Goal: Contribute content: Add original content to the website for others to see

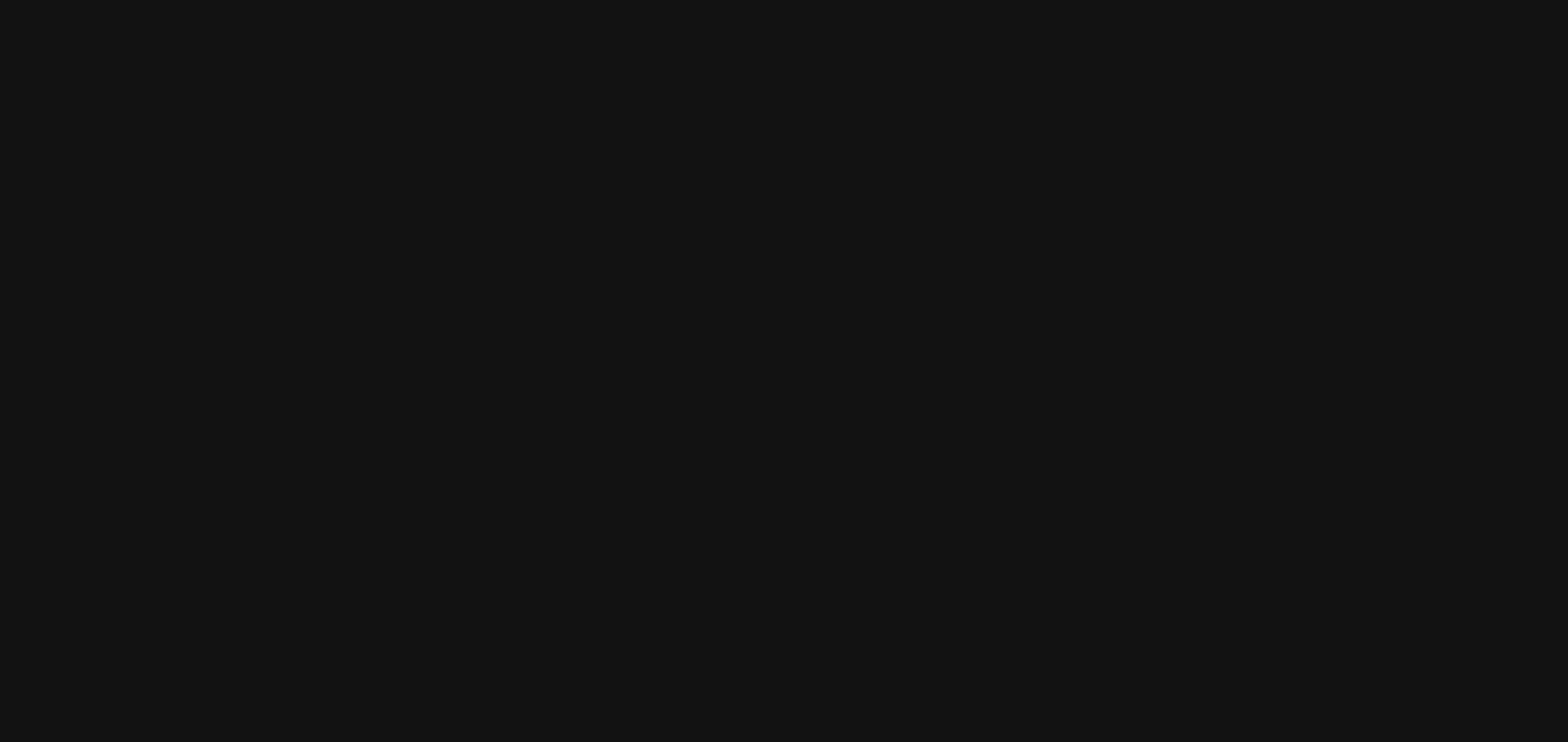
click at [280, 0] on html at bounding box center [784, 0] width 1568 height 0
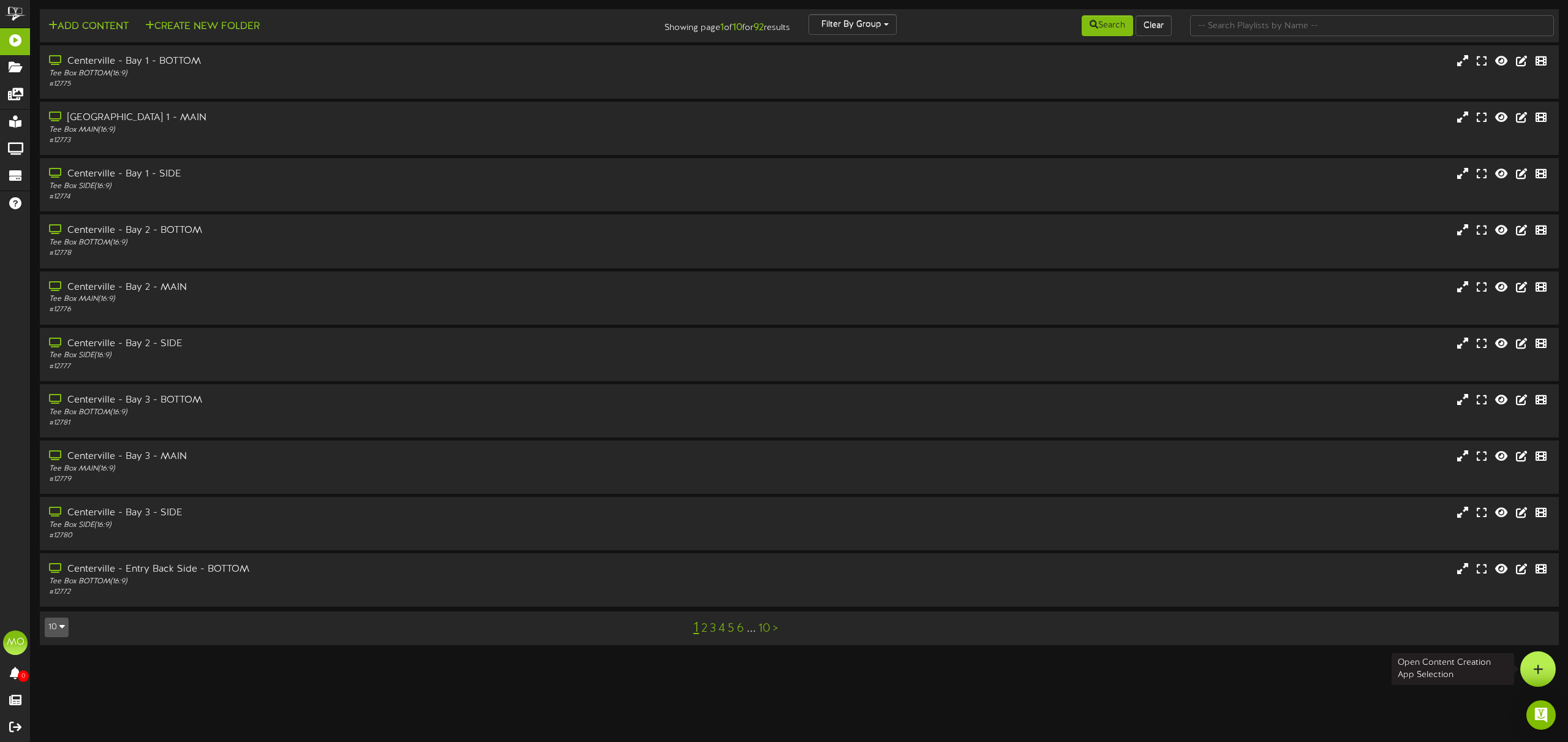
click at [1541, 670] on icon at bounding box center [1538, 669] width 10 height 11
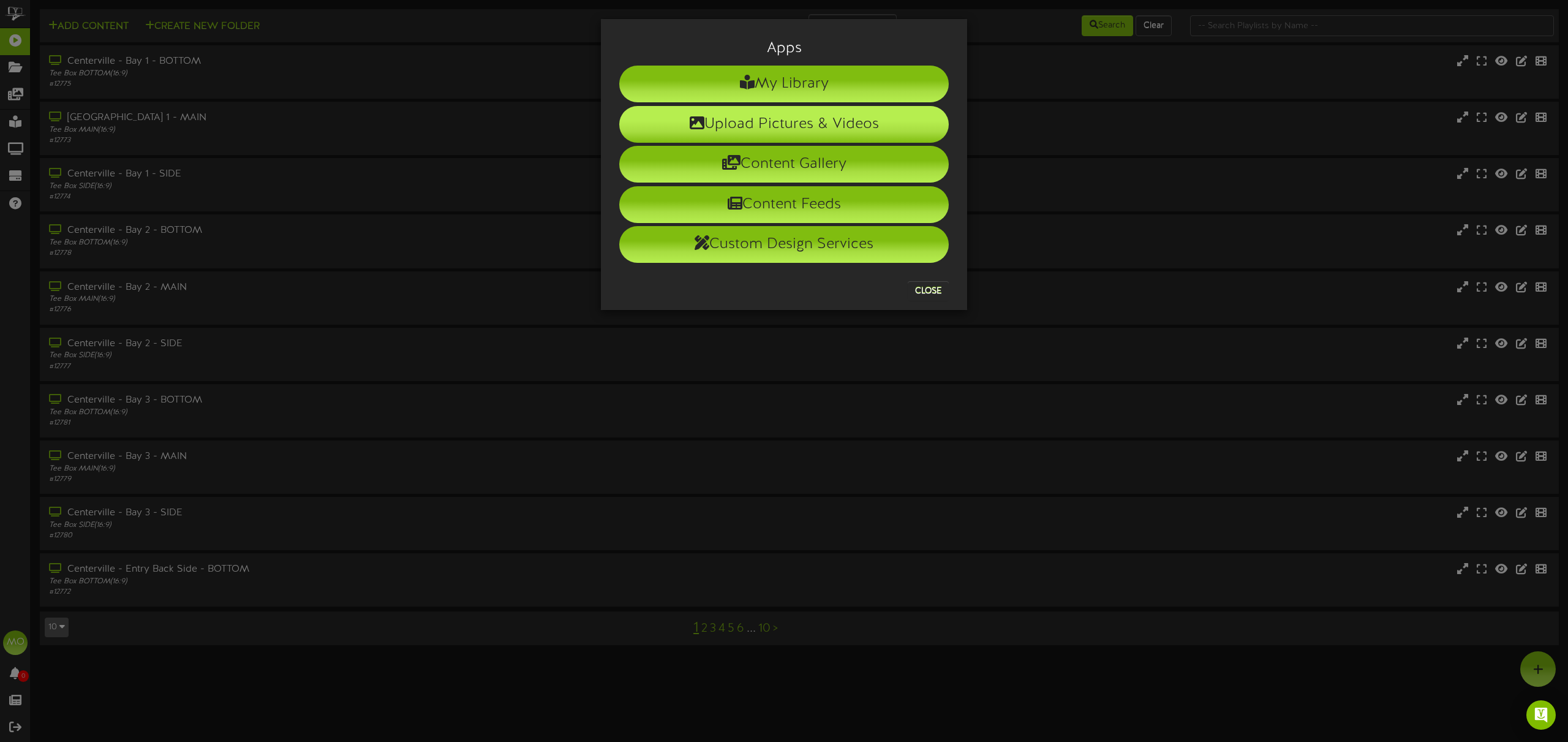
click at [733, 121] on li "Upload Pictures & Videos" at bounding box center [784, 124] width 330 height 37
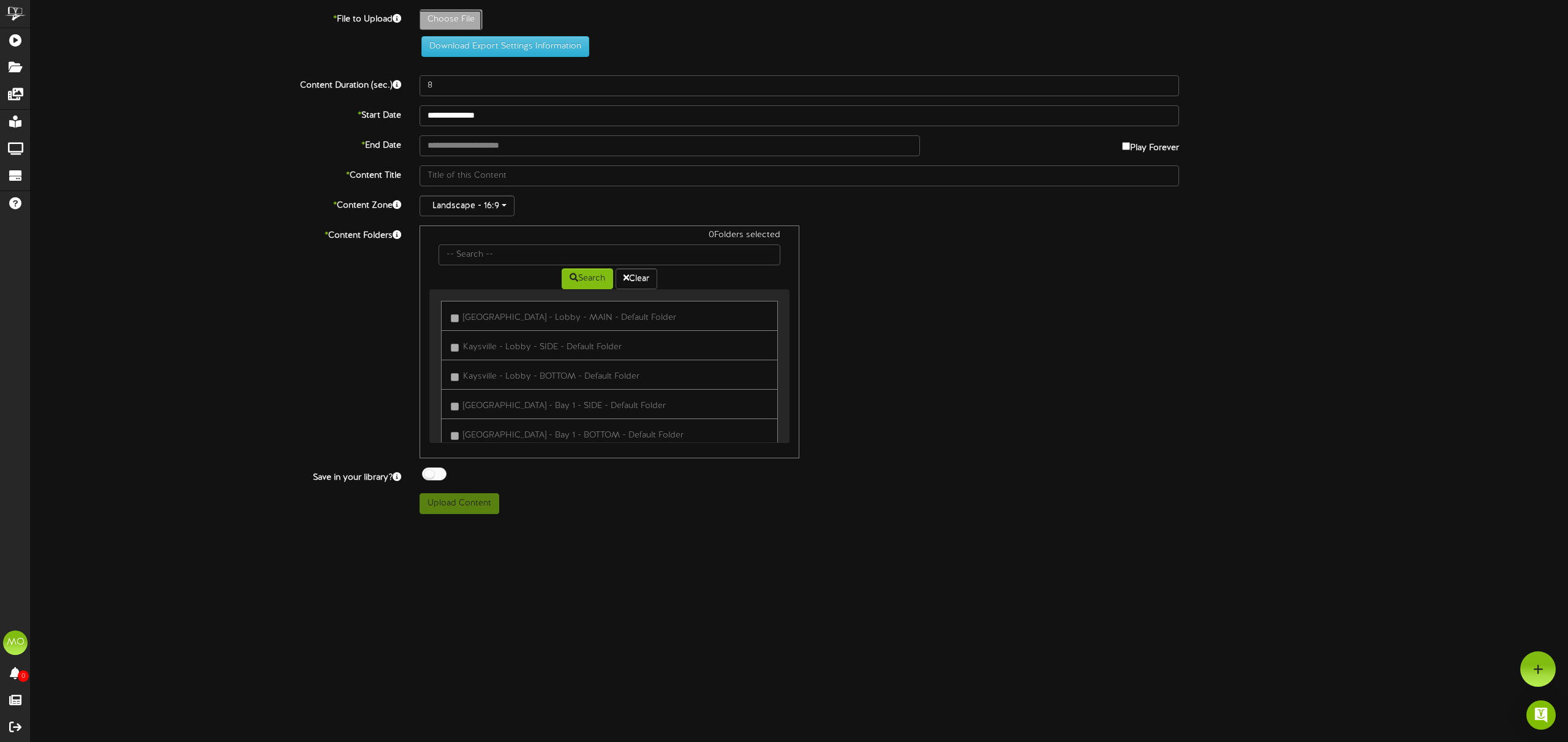
type input "**********"
type input "CopyofWELCOME1"
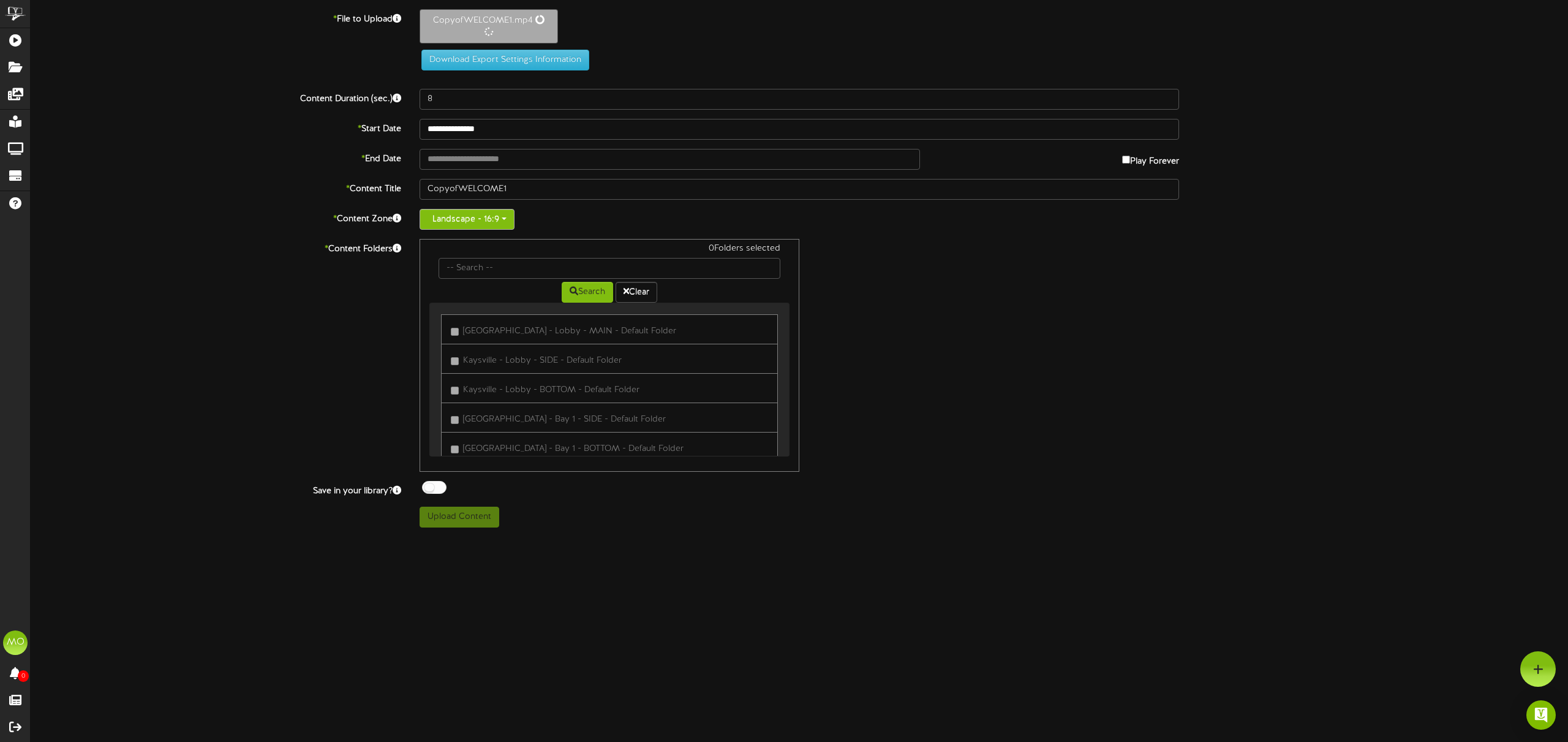
click at [496, 221] on button "Landscape - 16:9" at bounding box center [467, 219] width 95 height 21
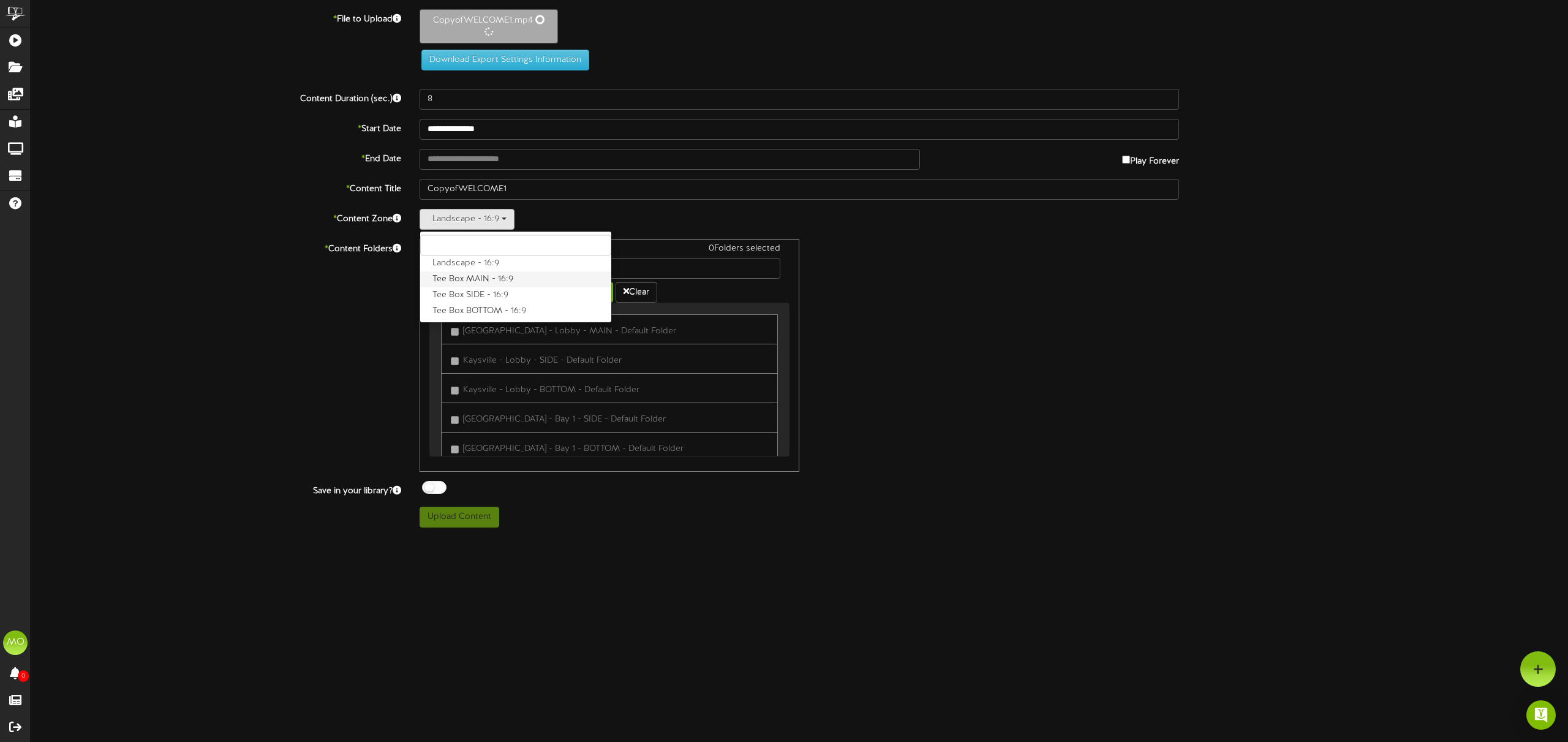
click at [491, 274] on label "Tee Box MAIN - 16:9" at bounding box center [516, 279] width 191 height 16
type input "21"
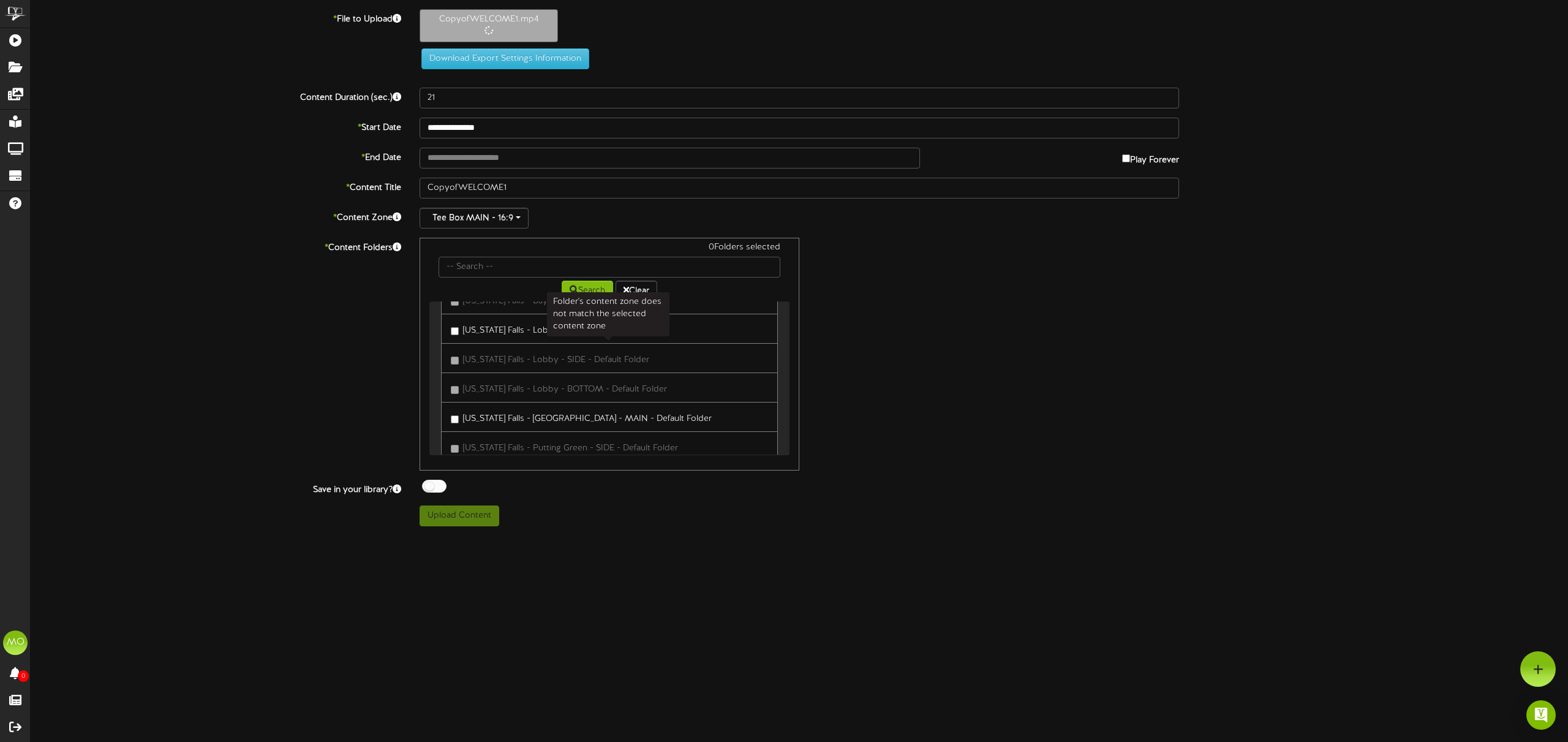
scroll to position [1265, 0]
click at [473, 512] on button "Upload Content" at bounding box center [459, 516] width 79 height 21
type input "**********"
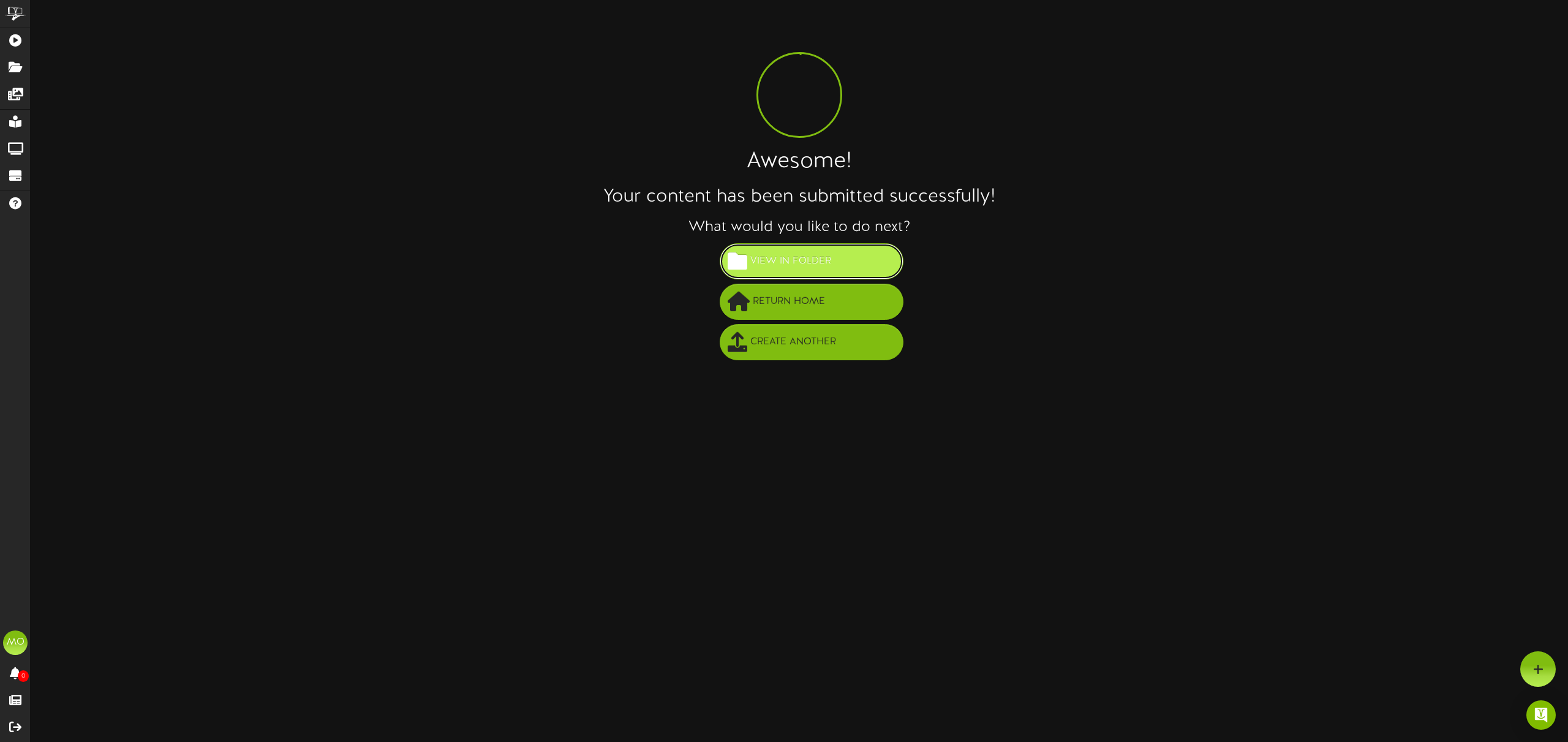
click at [815, 256] on span "View in Folder" at bounding box center [791, 261] width 87 height 20
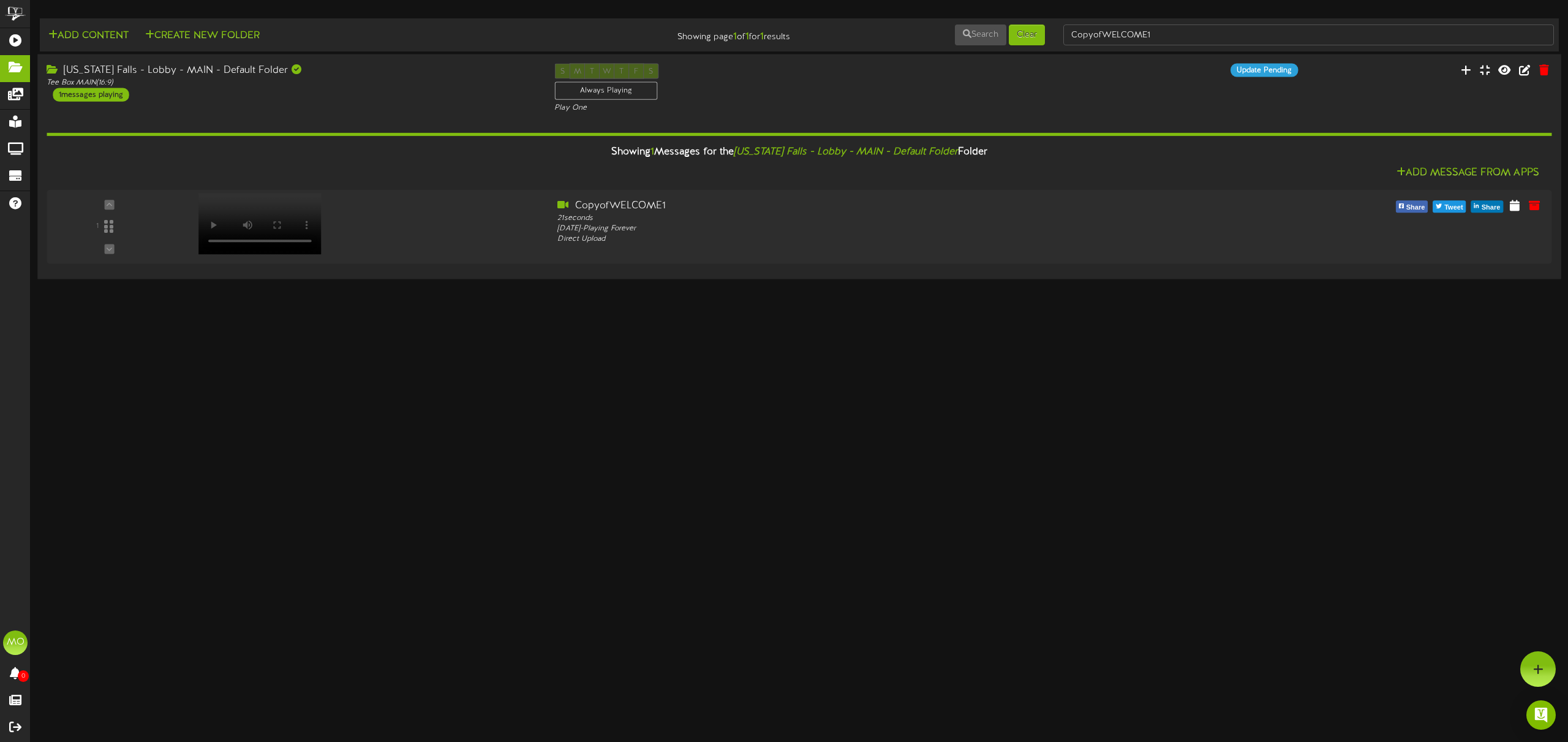
click at [311, 89] on div "Idaho Falls - Lobby - MAIN - Default Folder Tee Box MAIN ( 16:9 ) 1 messages pl…" at bounding box center [291, 82] width 508 height 38
click at [435, 82] on div "Tee Box MAIN ( 16:9 )" at bounding box center [291, 82] width 490 height 10
click at [184, 75] on div "Idaho Falls - Lobby - MAIN - Default Folder" at bounding box center [291, 70] width 490 height 14
click at [403, 78] on div "Tee Box MAIN ( 16:9 )" at bounding box center [291, 82] width 490 height 10
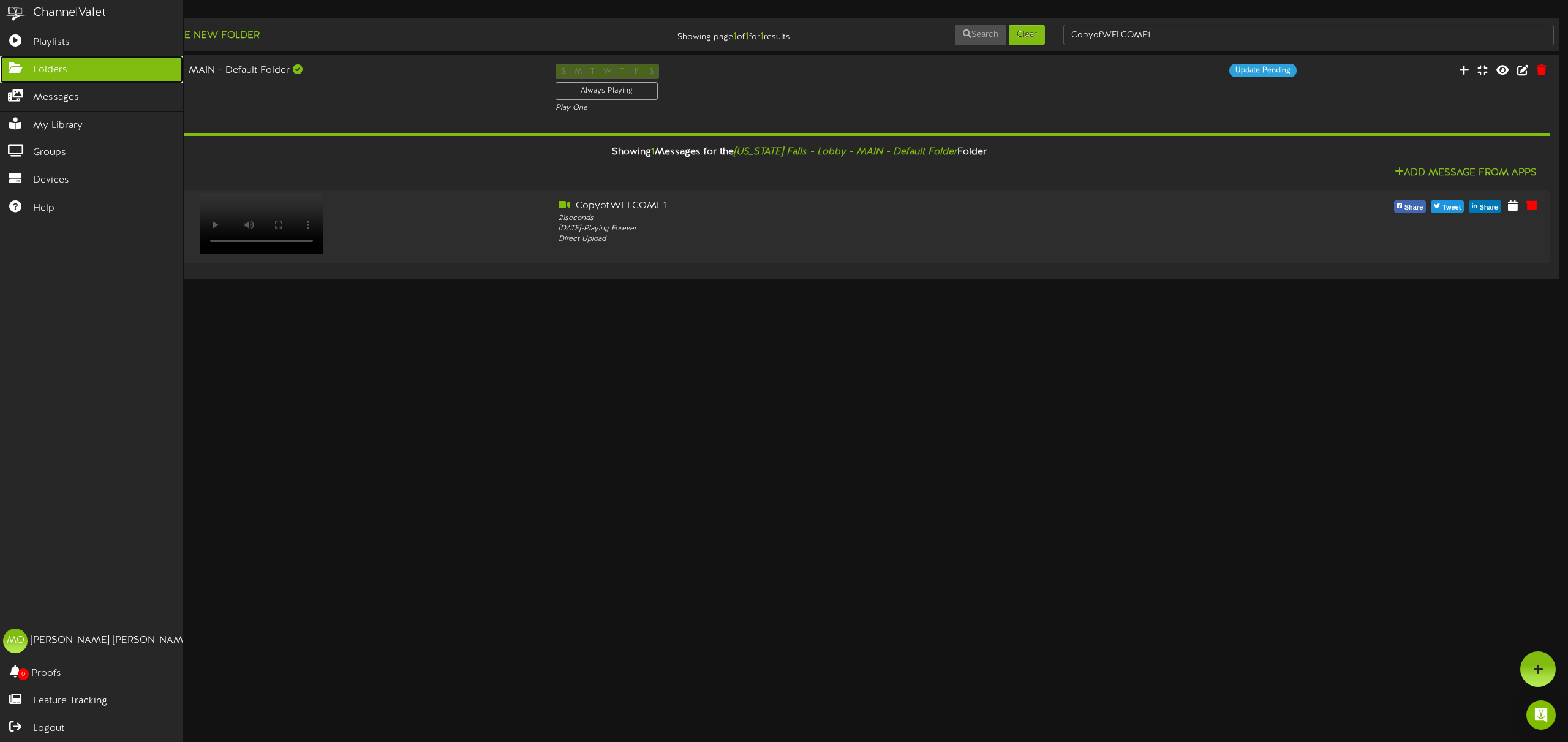
click at [69, 71] on link "Folders" at bounding box center [92, 69] width 183 height 27
click at [56, 71] on span "Folders" at bounding box center [50, 70] width 34 height 14
click at [57, 101] on span "Messages" at bounding box center [56, 97] width 46 height 14
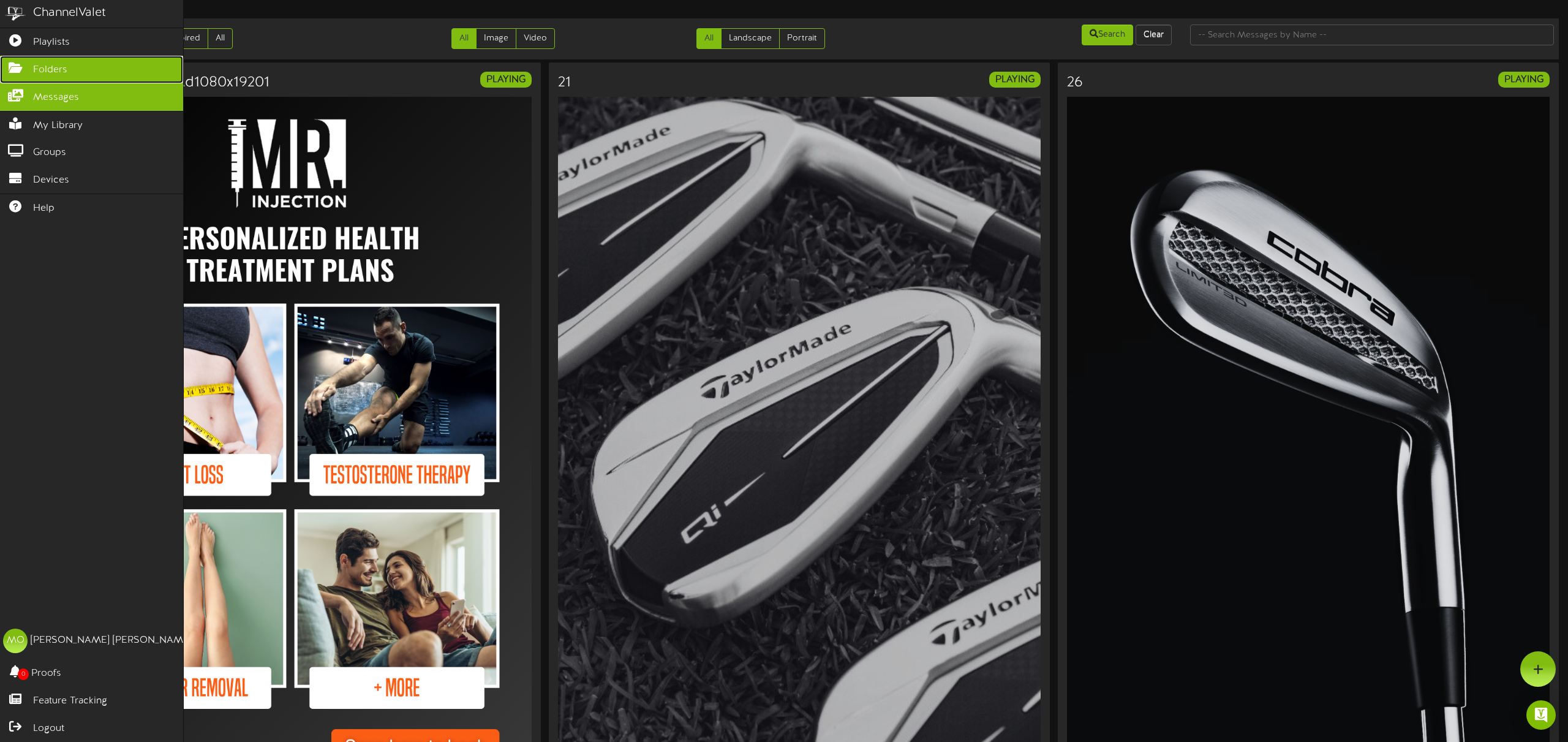
click at [50, 69] on span "Folders" at bounding box center [50, 70] width 34 height 14
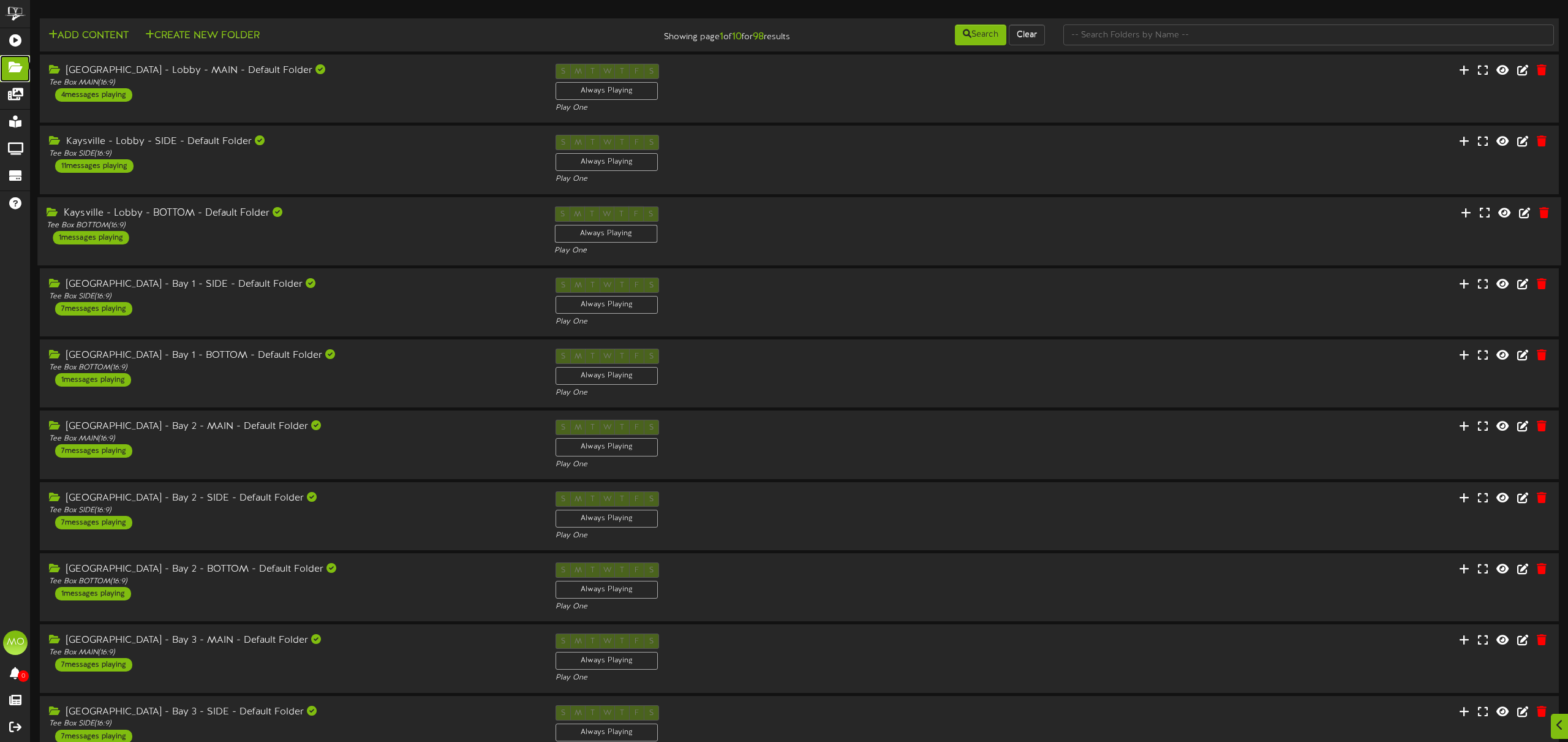
scroll to position [72, 0]
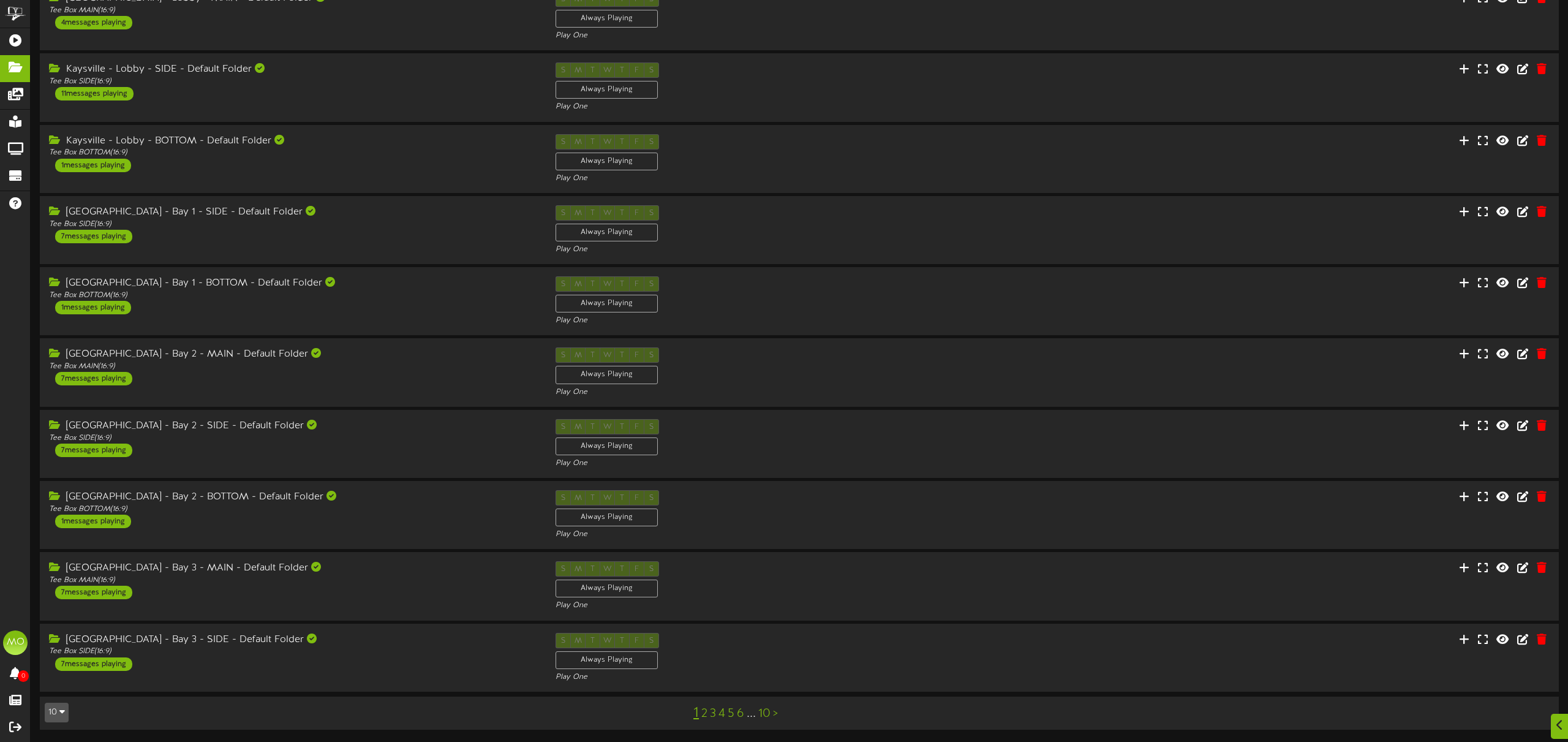
click at [704, 711] on link "2" at bounding box center [704, 714] width 6 height 13
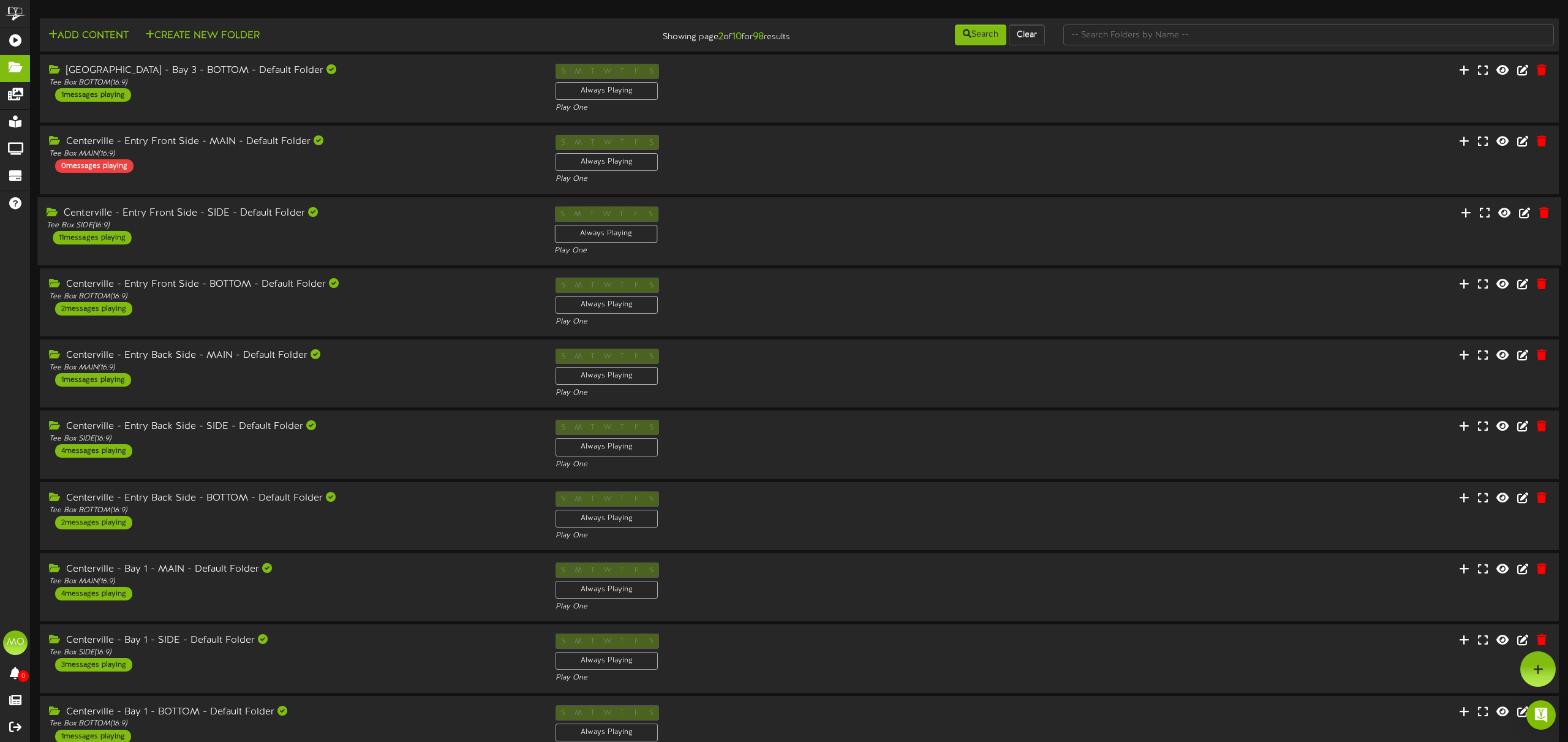
scroll to position [72, 0]
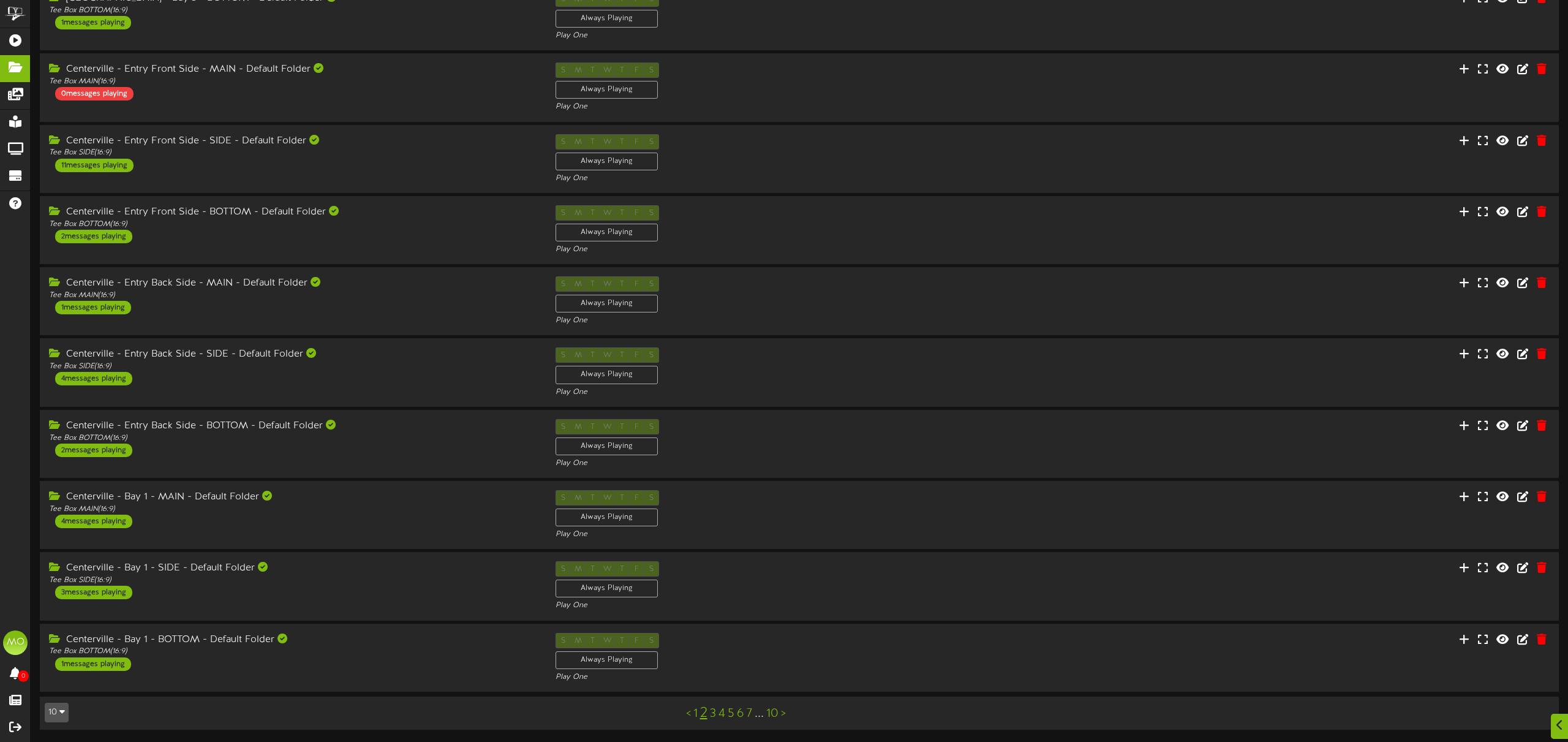
click at [712, 713] on link "3" at bounding box center [713, 714] width 6 height 13
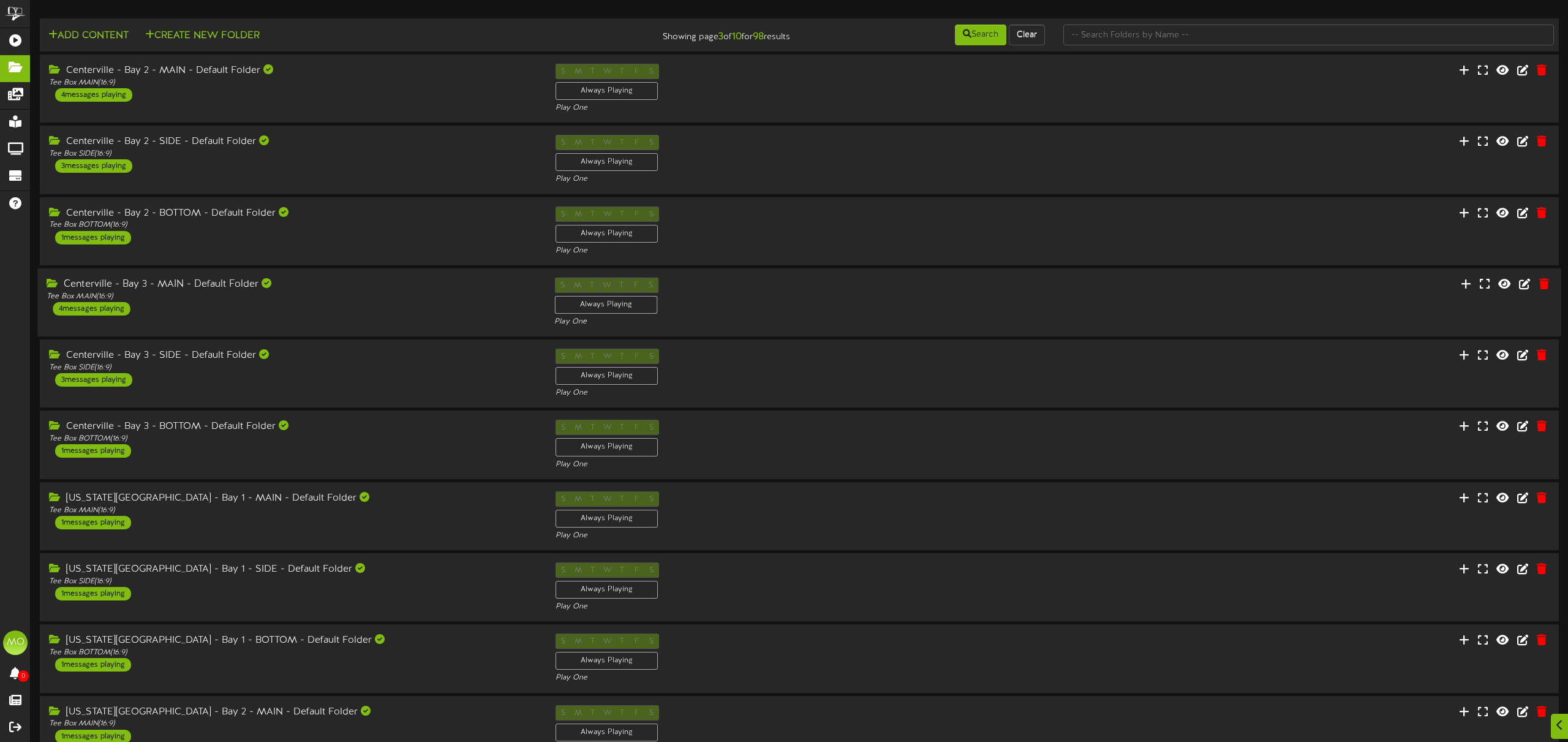
scroll to position [72, 0]
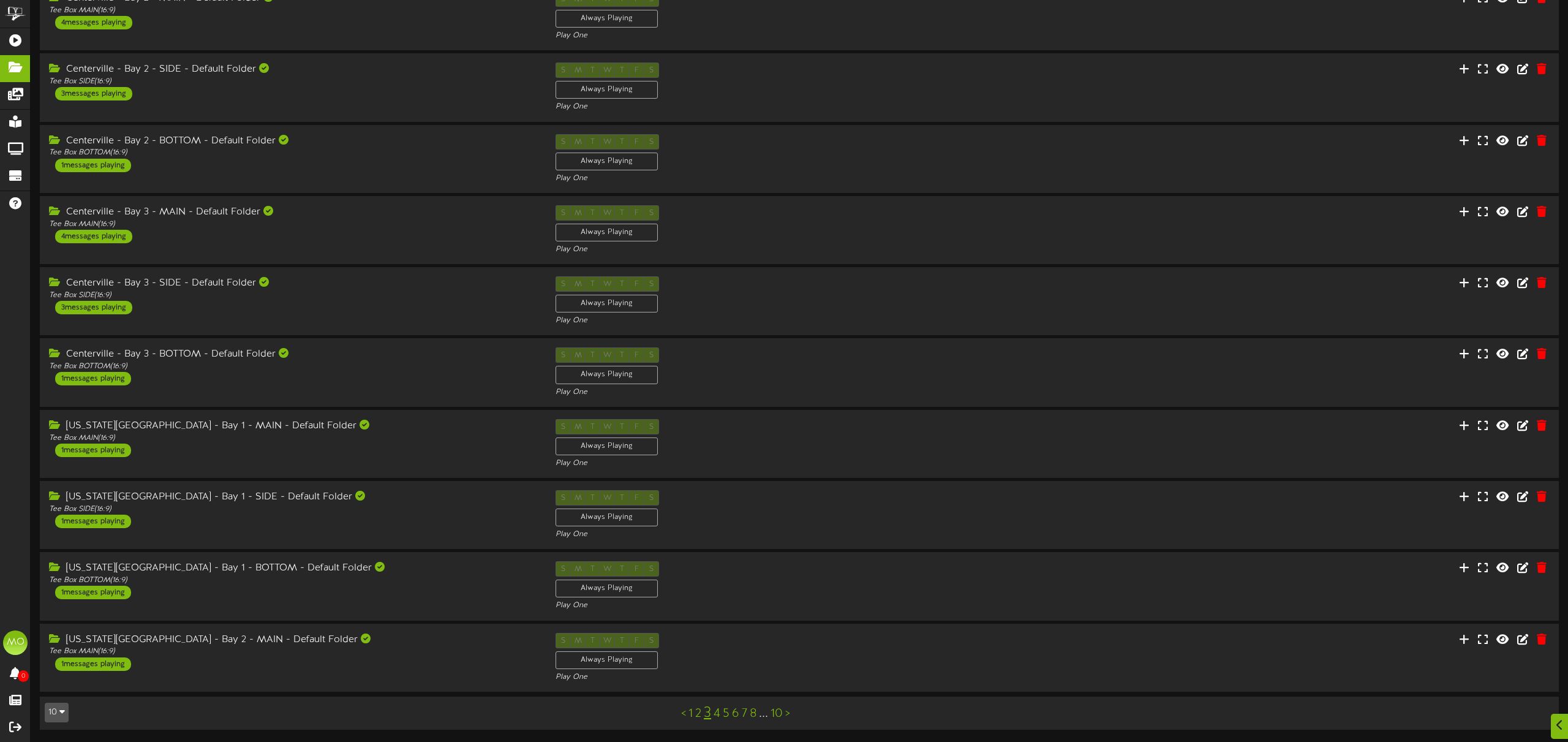
click at [718, 714] on link "4" at bounding box center [716, 714] width 7 height 13
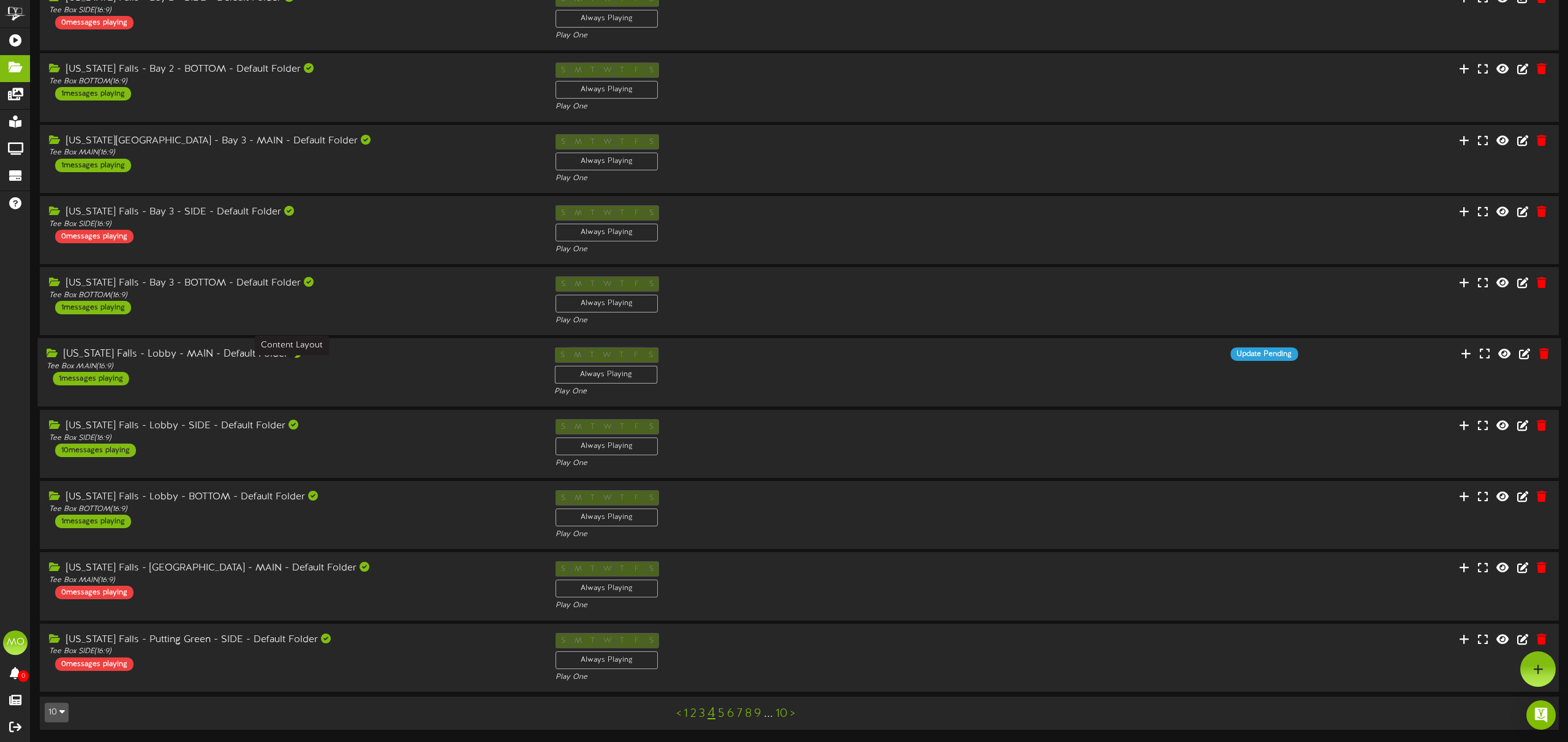
scroll to position [74, 0]
click at [307, 371] on div "Tee Box MAIN ( 16:9 )" at bounding box center [291, 367] width 490 height 10
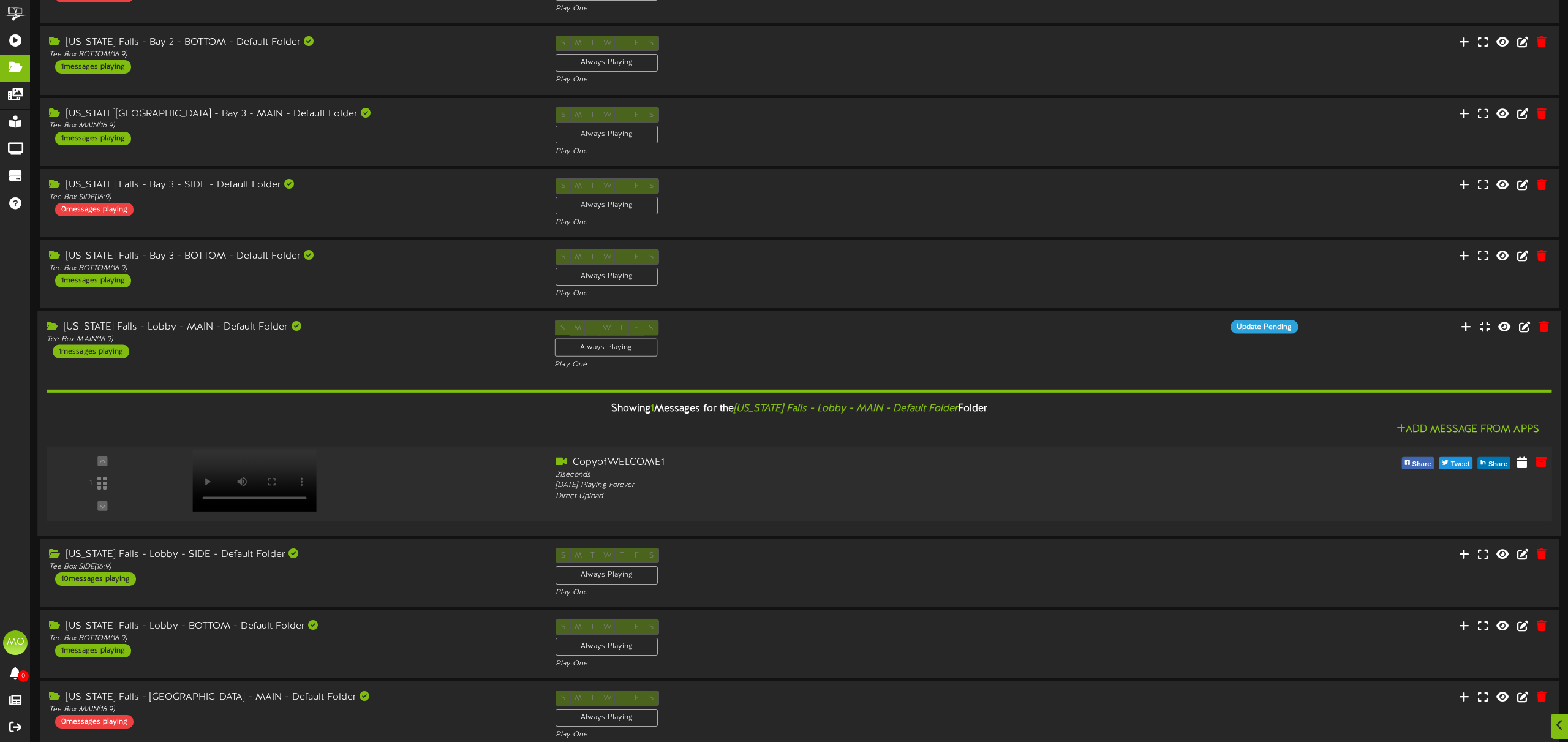
scroll to position [107, 0]
